Goal: Task Accomplishment & Management: Use online tool/utility

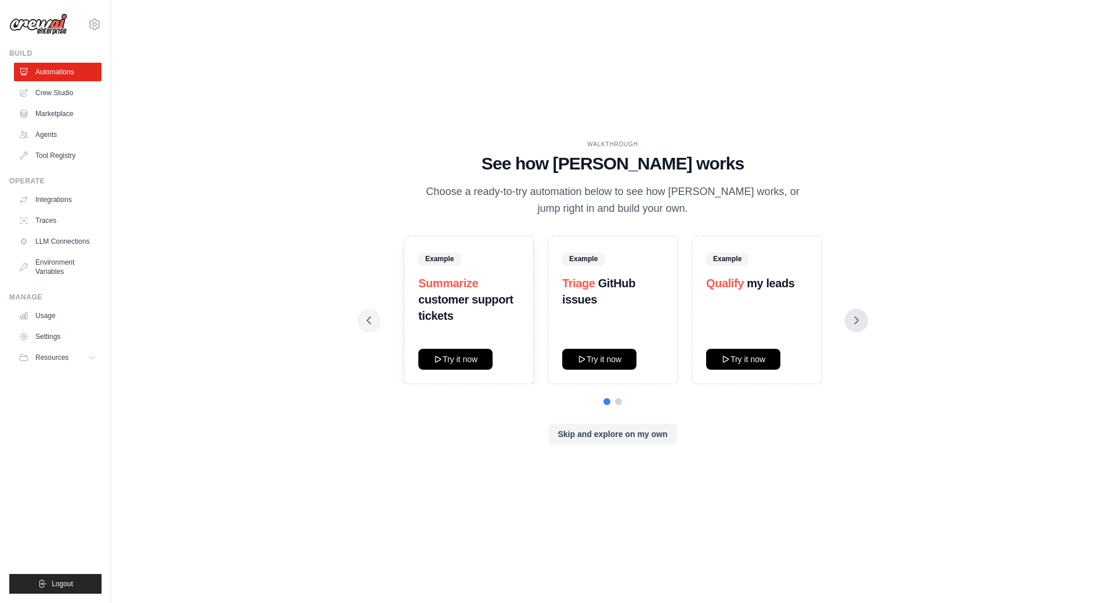
click at [850, 326] on button at bounding box center [856, 320] width 23 height 23
click at [362, 320] on button at bounding box center [369, 320] width 23 height 23
click at [46, 99] on link "Crew Studio" at bounding box center [59, 93] width 88 height 19
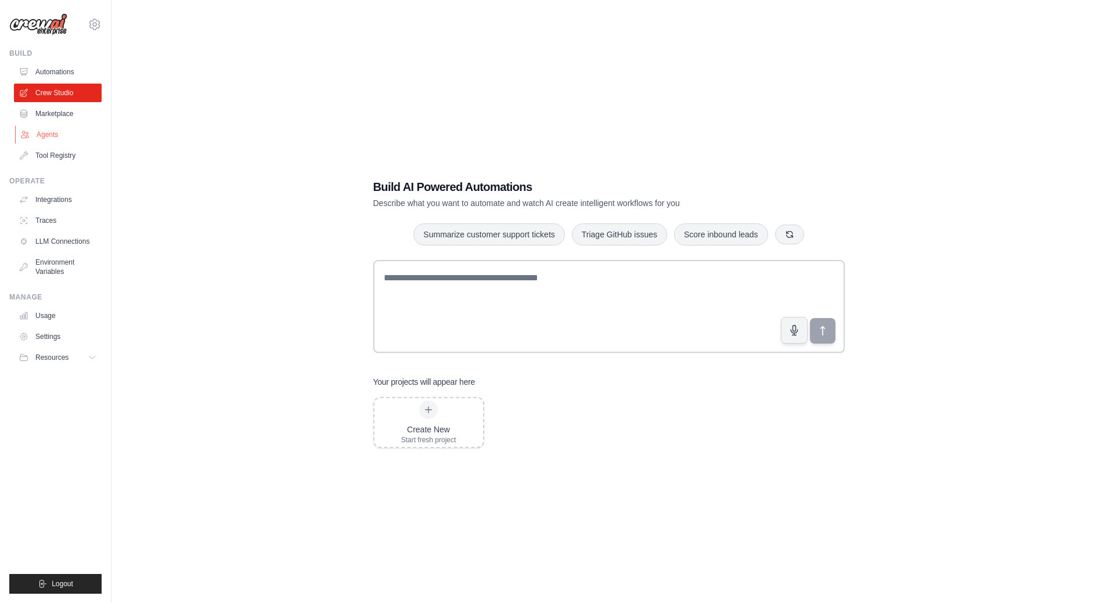
click at [55, 132] on link "Agents" at bounding box center [59, 134] width 88 height 19
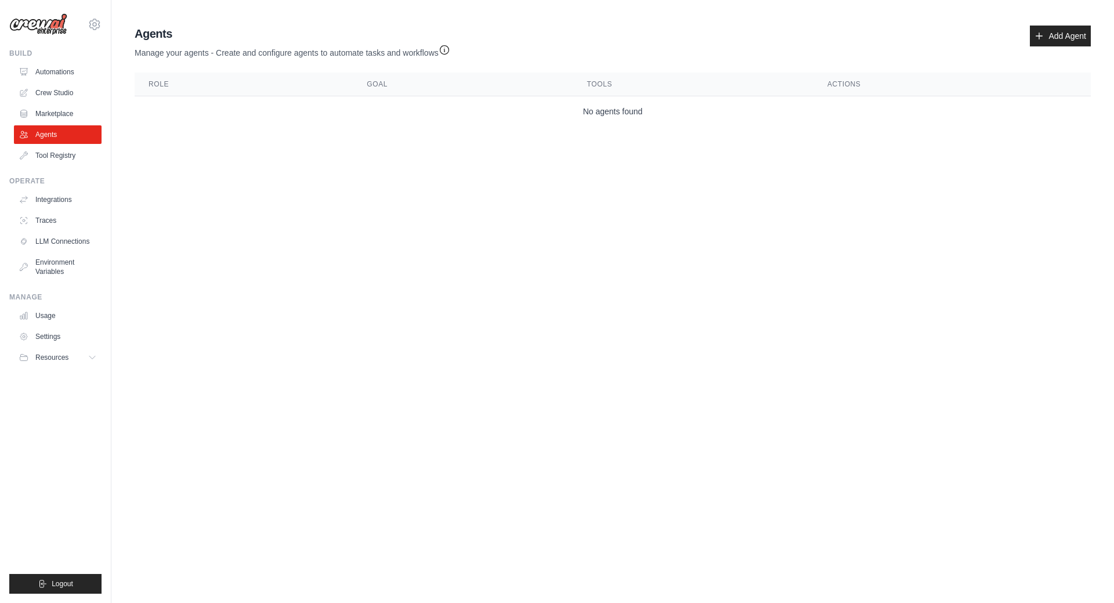
drag, startPoint x: 344, startPoint y: 251, endPoint x: 414, endPoint y: 313, distance: 93.8
click at [414, 313] on body "[EMAIL_ADDRESS][DOMAIN_NAME] Settings Build Automations Crew Studio" at bounding box center [557, 301] width 1114 height 603
click at [1068, 35] on link "Add Agent" at bounding box center [1060, 36] width 61 height 21
click at [86, 154] on link "Tool Registry" at bounding box center [59, 155] width 88 height 19
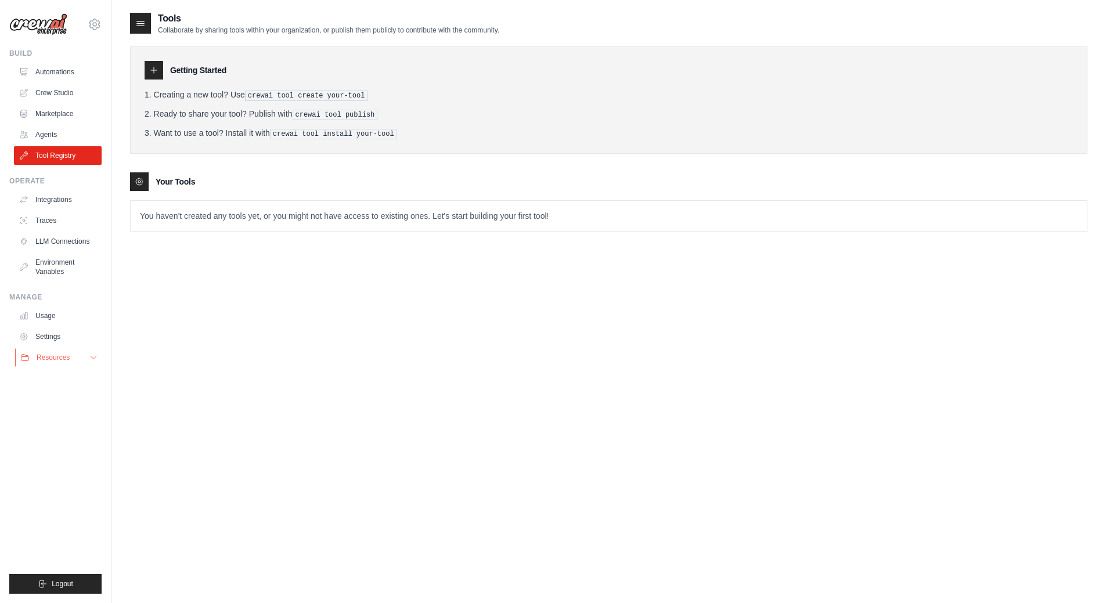
click at [86, 358] on button "Resources" at bounding box center [59, 357] width 88 height 19
click at [94, 358] on icon at bounding box center [93, 357] width 9 height 9
click at [76, 68] on link "Automations" at bounding box center [59, 72] width 88 height 19
